Goal: Communication & Community: Connect with others

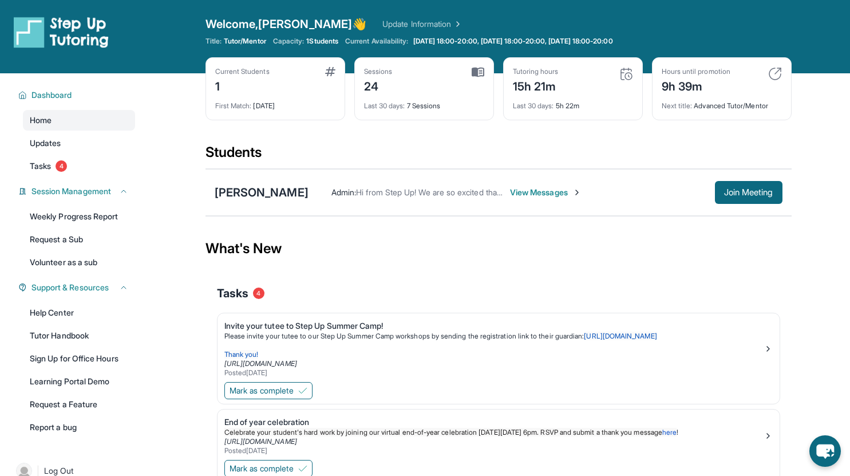
click at [767, 196] on span "Join Meeting" at bounding box center [748, 192] width 49 height 7
click at [738, 189] on span "Join Meeting" at bounding box center [748, 192] width 49 height 7
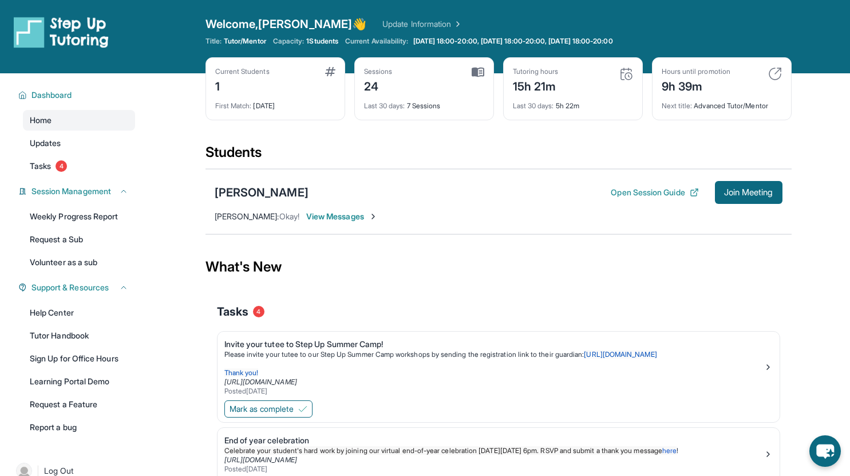
click at [764, 196] on span "Join Meeting" at bounding box center [748, 192] width 49 height 7
